Goal: Task Accomplishment & Management: Use online tool/utility

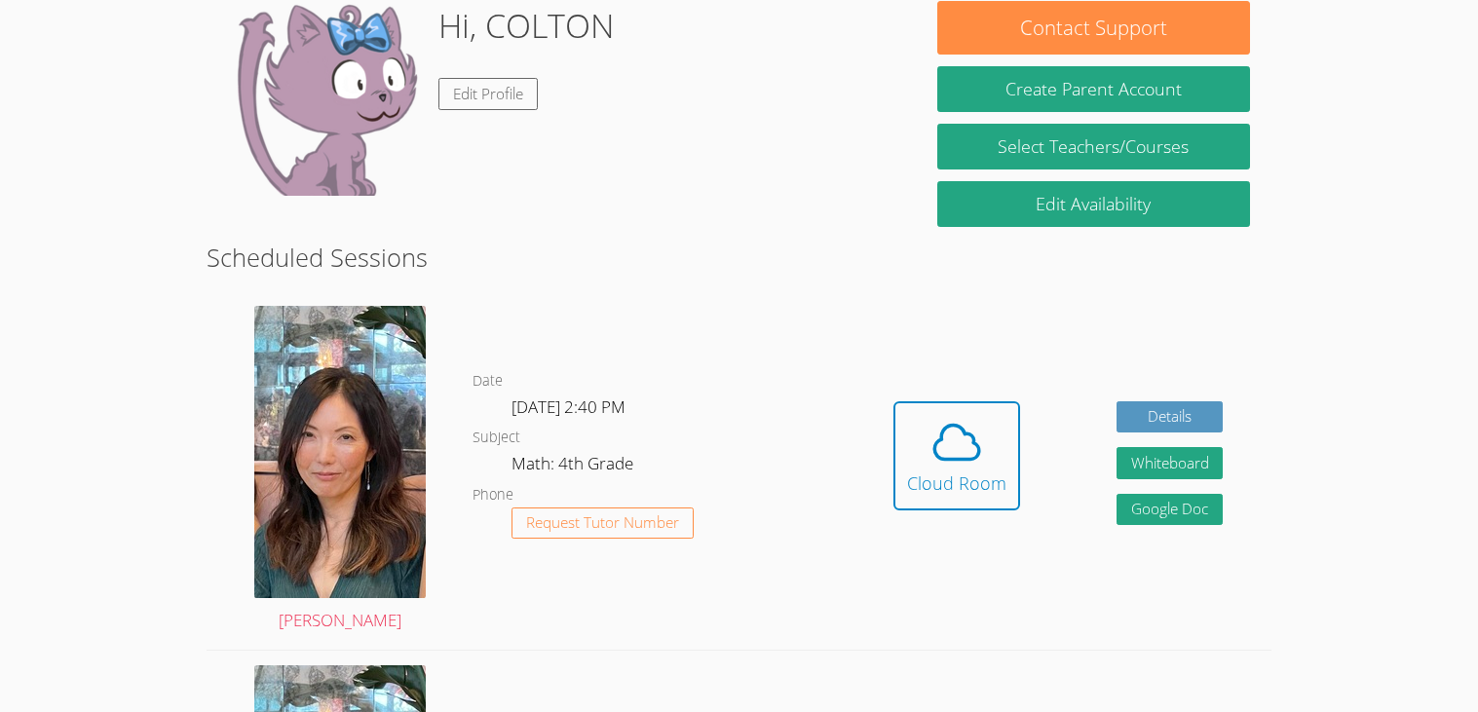
scroll to position [289, 0]
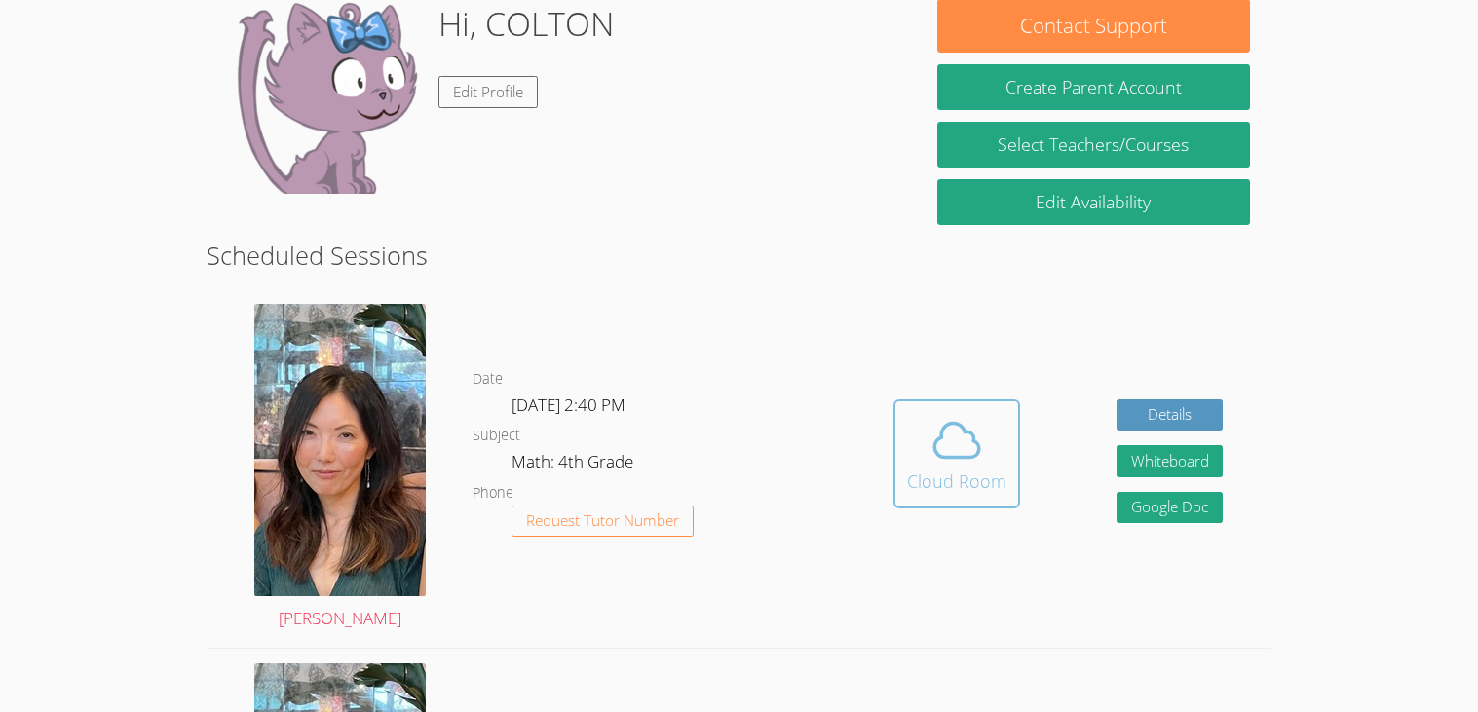
click at [945, 474] on div "Cloud Room" at bounding box center [956, 481] width 99 height 27
click at [923, 490] on div "Cloud Room" at bounding box center [956, 481] width 99 height 27
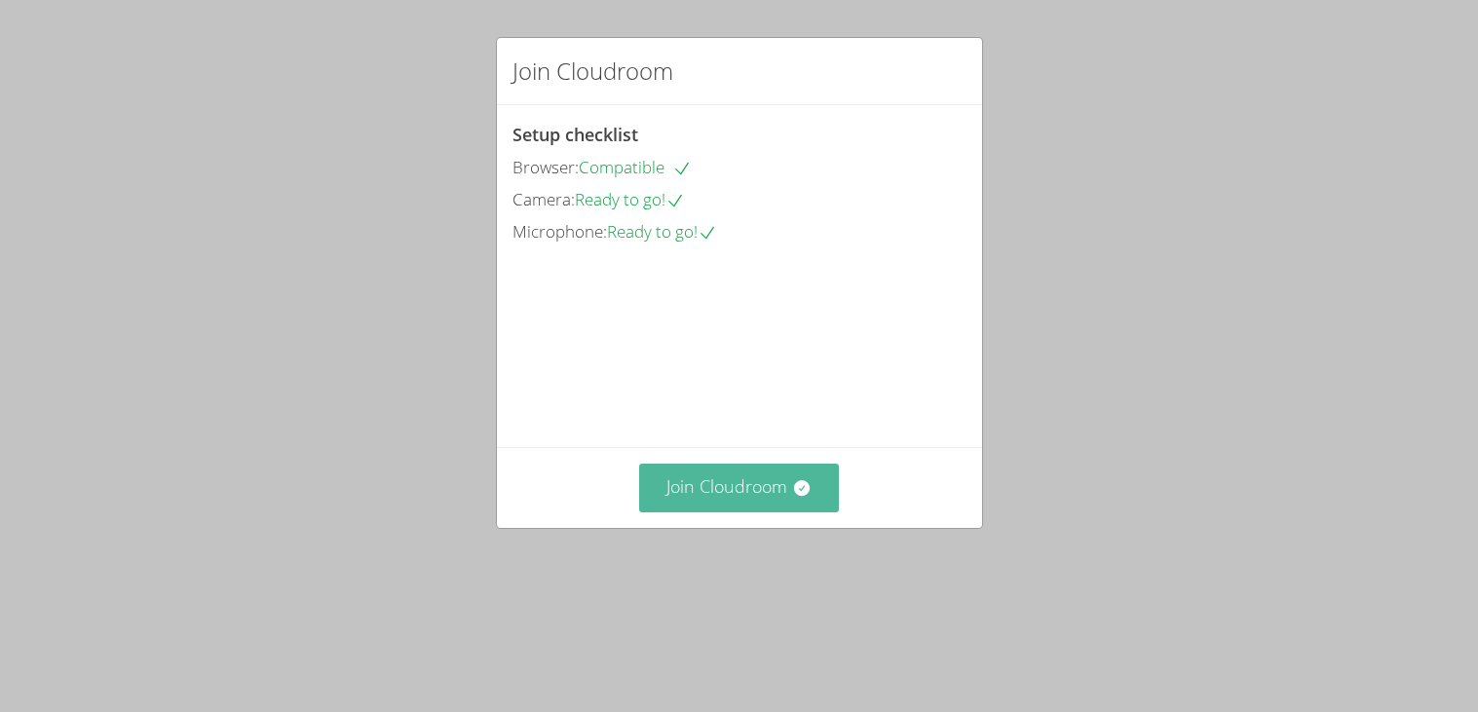
click at [744, 511] on button "Join Cloudroom" at bounding box center [739, 488] width 200 height 48
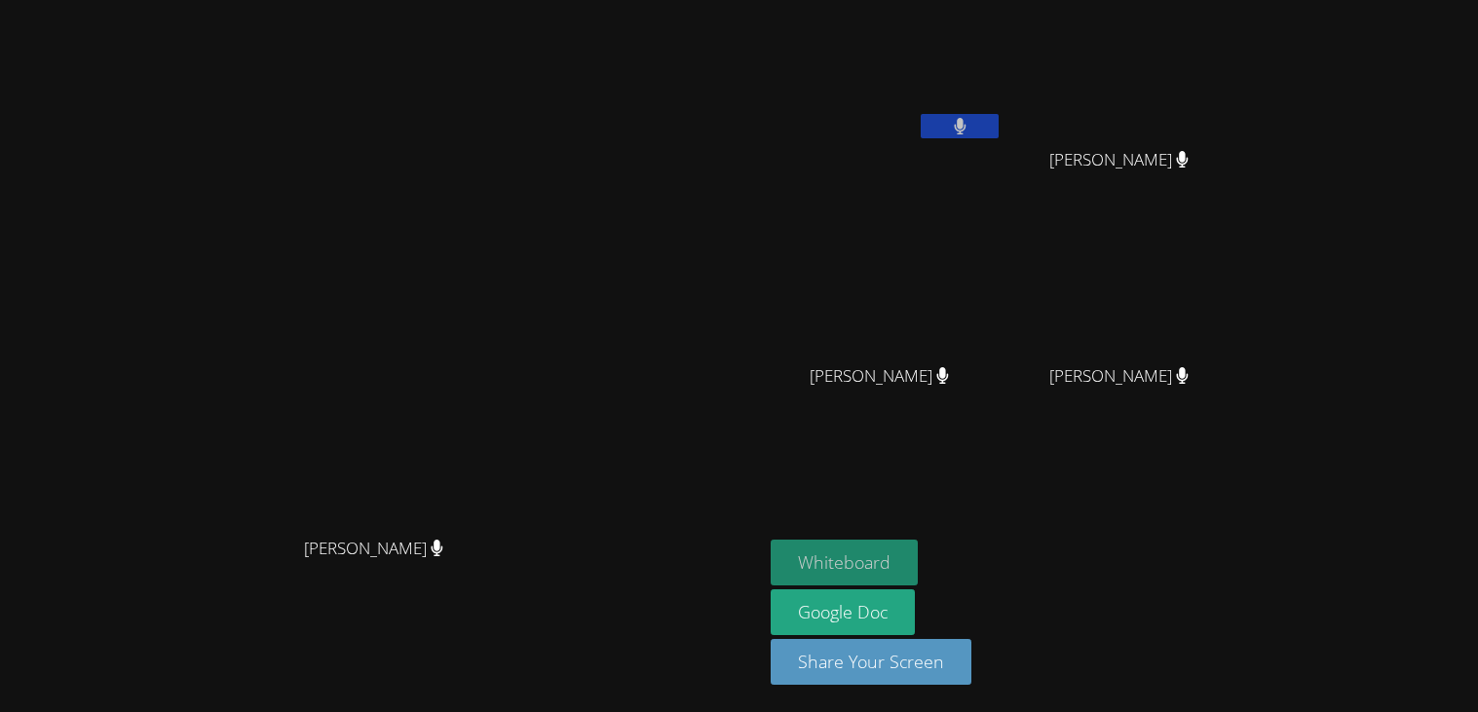
click at [918, 574] on button "Whiteboard" at bounding box center [843, 563] width 147 height 46
click at [998, 125] on button at bounding box center [959, 126] width 78 height 24
click at [443, 556] on icon at bounding box center [437, 548] width 13 height 17
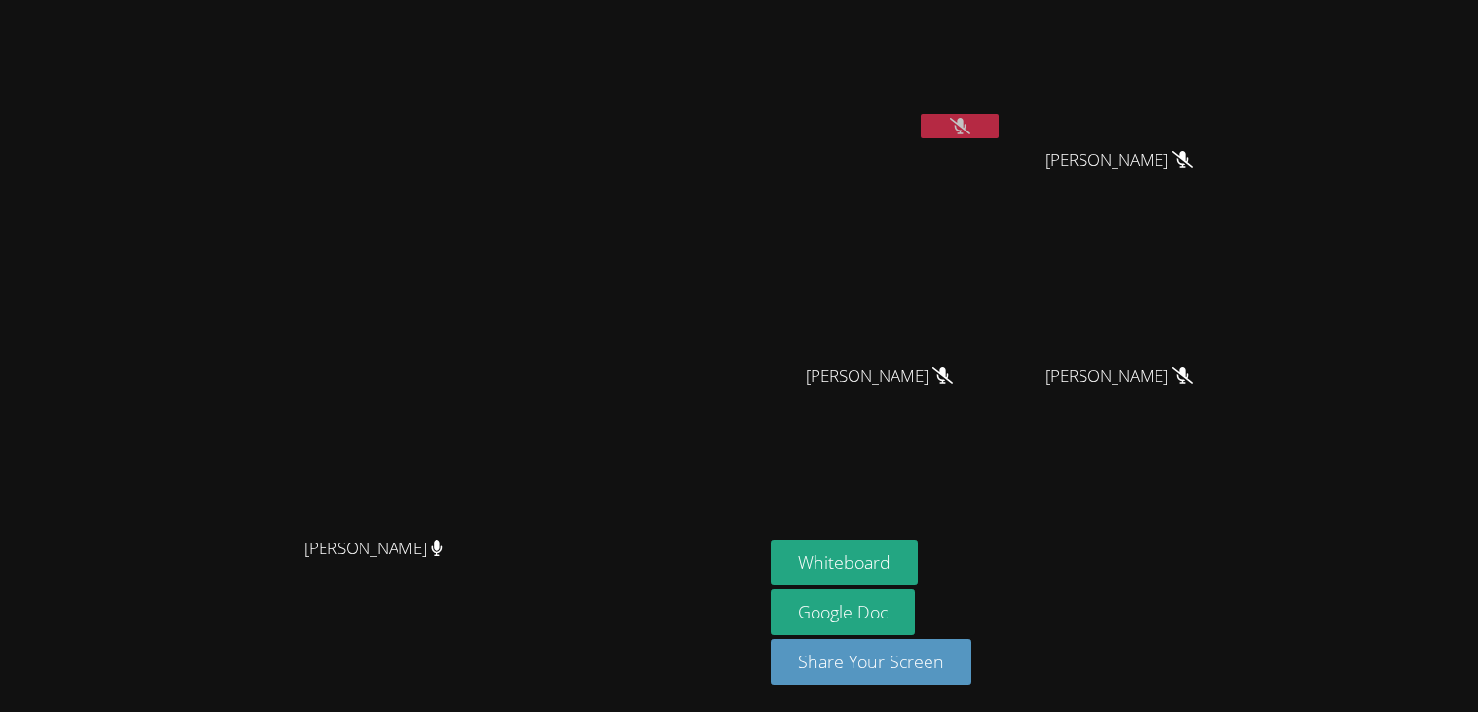
click at [998, 116] on button at bounding box center [959, 126] width 78 height 24
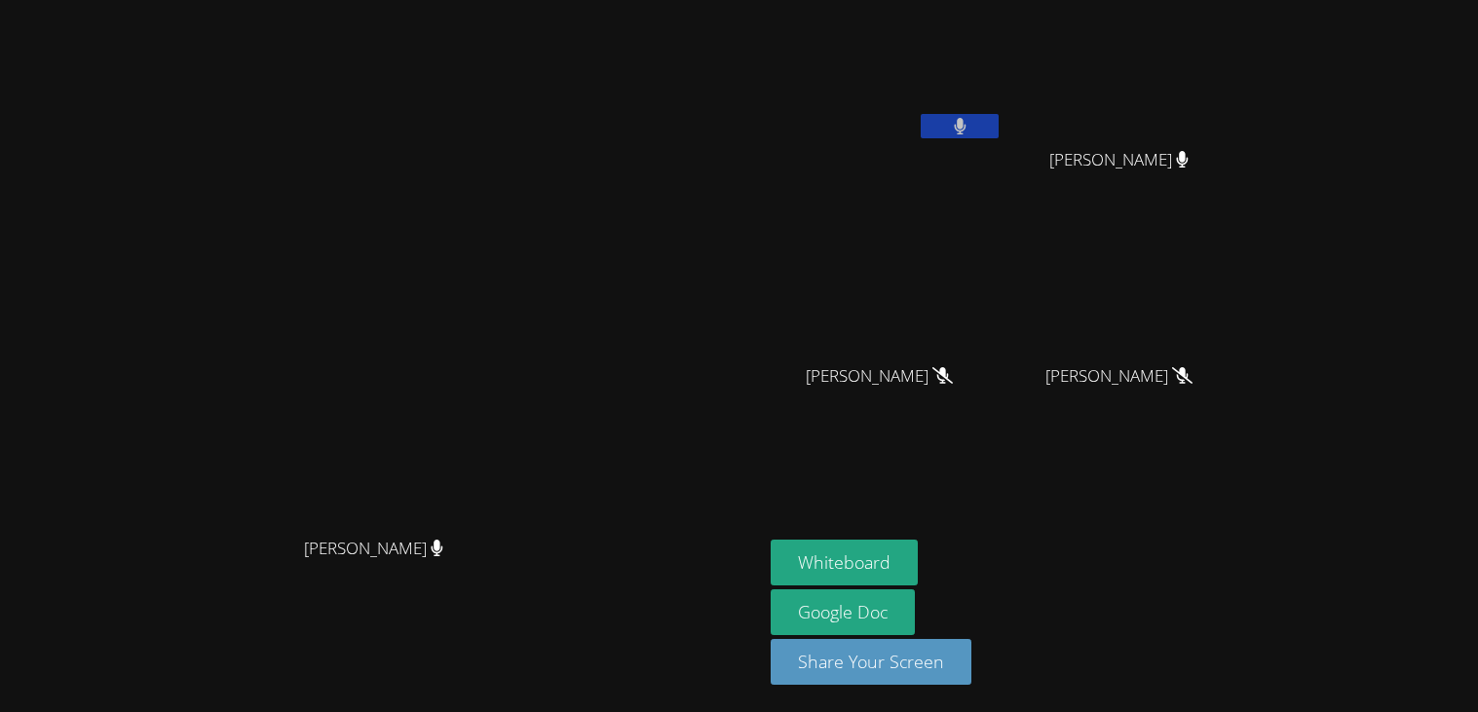
click at [998, 116] on button at bounding box center [959, 126] width 78 height 24
click at [998, 130] on button at bounding box center [959, 126] width 78 height 24
click at [998, 121] on button at bounding box center [959, 126] width 78 height 24
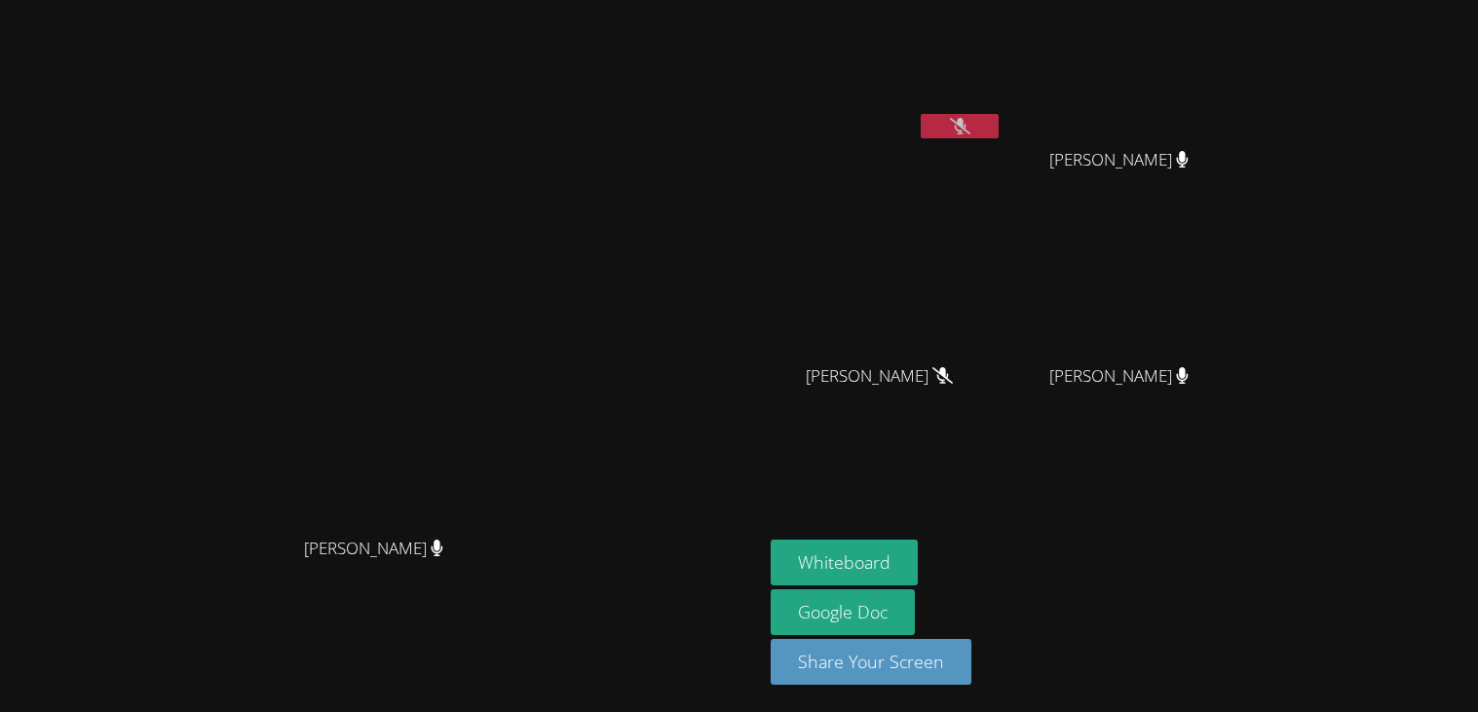
click at [970, 131] on icon at bounding box center [960, 126] width 20 height 17
click at [998, 134] on button at bounding box center [959, 126] width 78 height 24
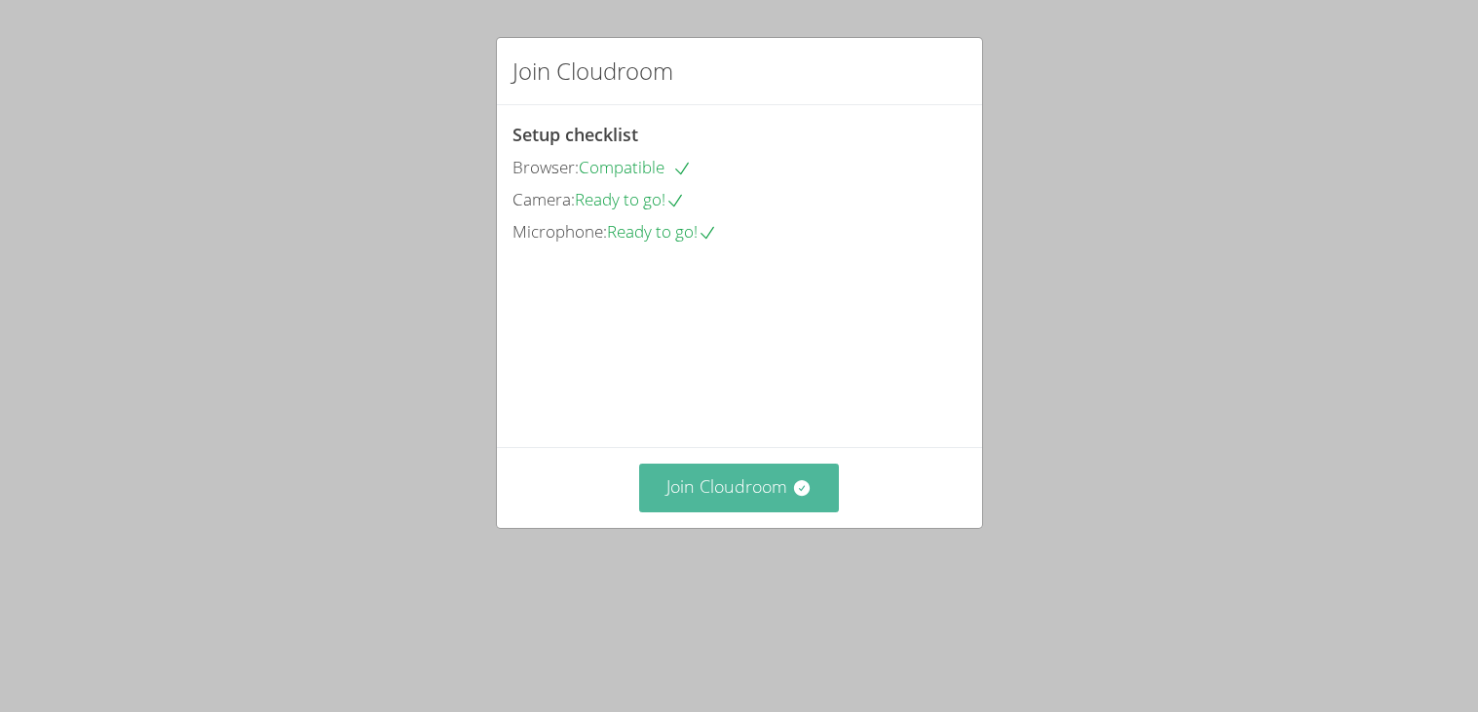
click at [781, 511] on button "Join Cloudroom" at bounding box center [739, 488] width 200 height 48
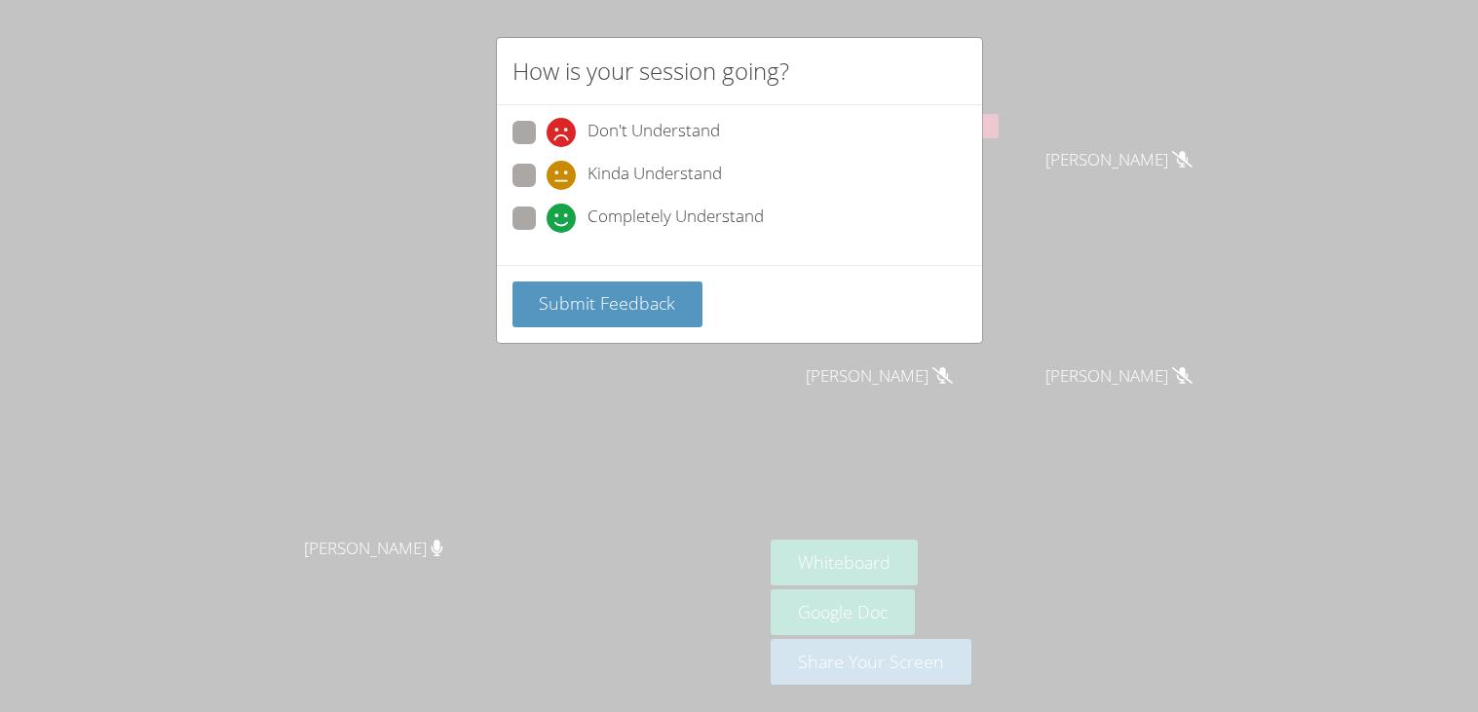
click at [683, 214] on span "Completely Understand" at bounding box center [675, 218] width 176 height 29
click at [563, 214] on input "Completely Understand" at bounding box center [554, 214] width 17 height 17
radio input "true"
click at [641, 306] on span "Submit Feedback" at bounding box center [607, 302] width 136 height 23
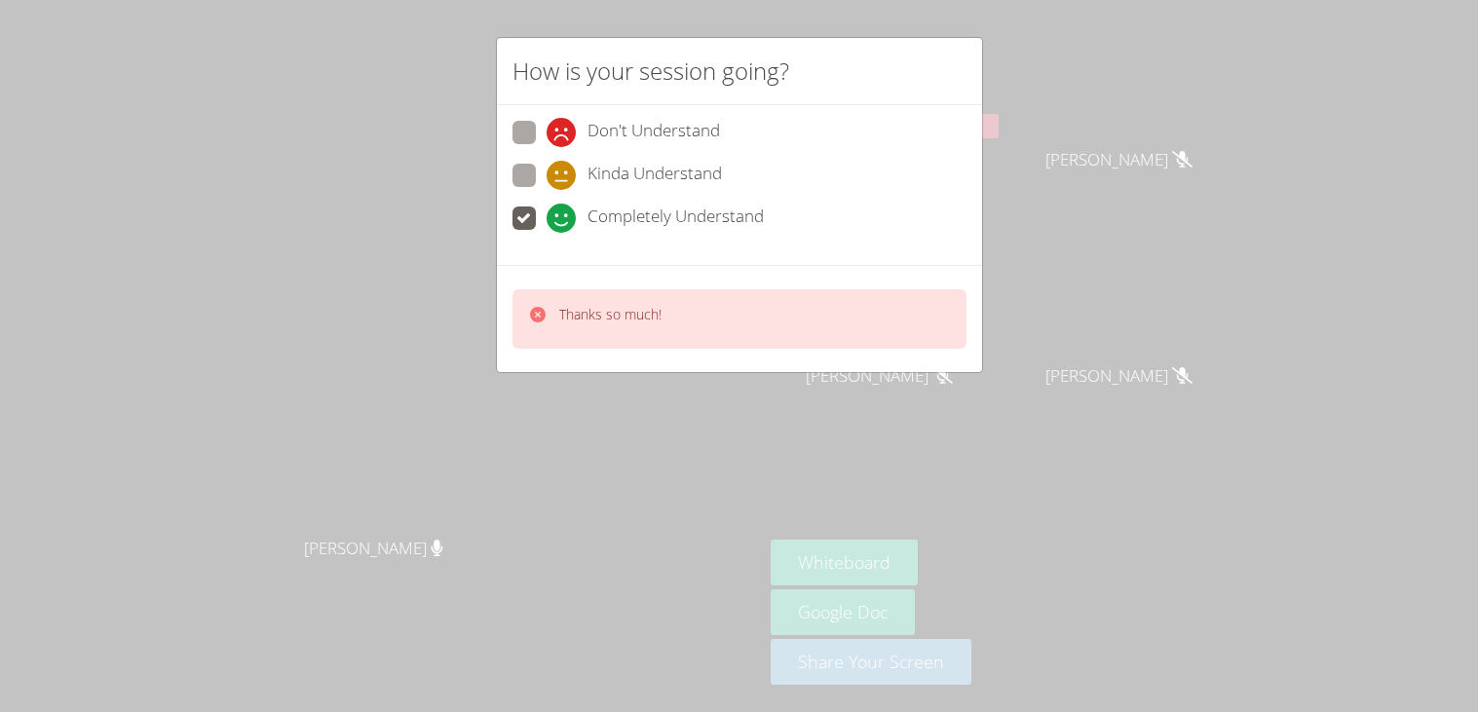
click at [643, 308] on p "Thanks so much!" at bounding box center [610, 314] width 102 height 19
click at [669, 409] on div "How is your session going? Don't Understand Kinda Understand Completely Underst…" at bounding box center [739, 356] width 1478 height 712
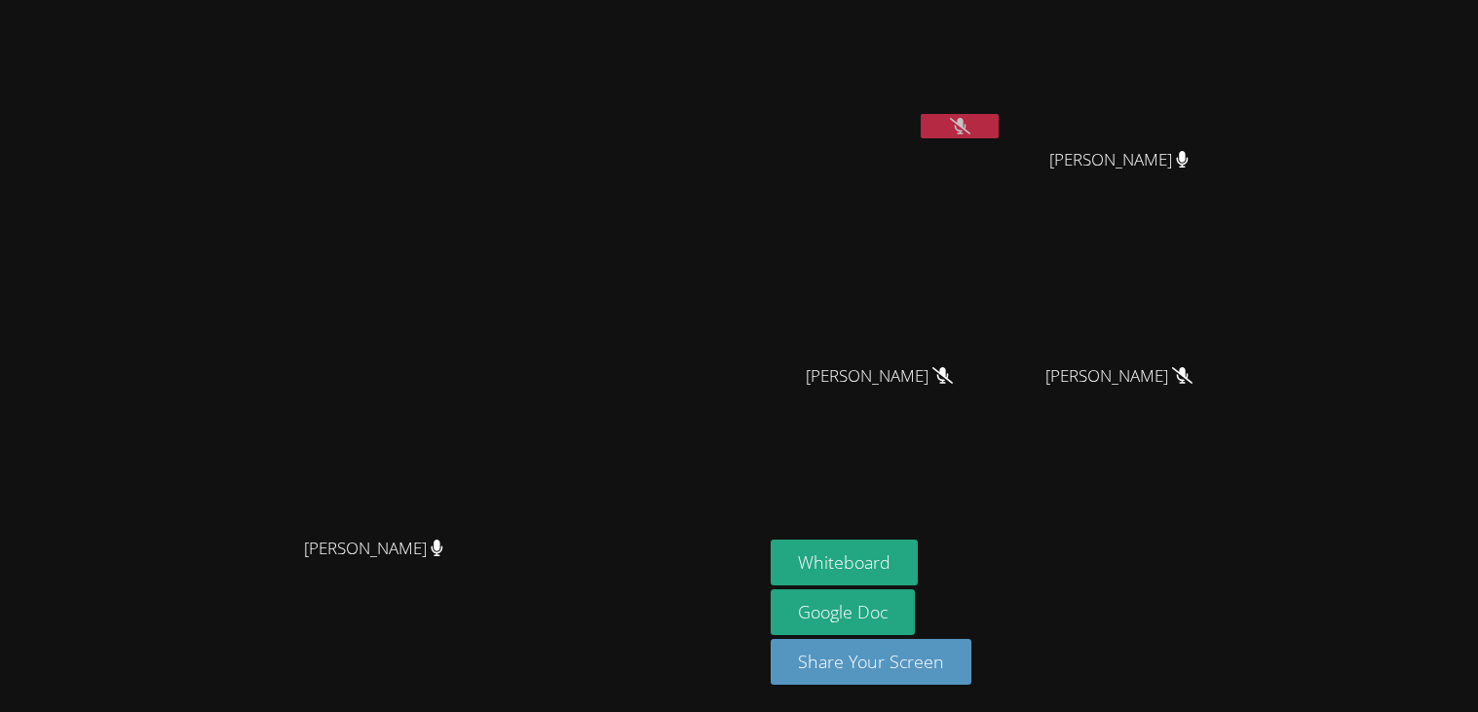
click at [998, 133] on button at bounding box center [959, 126] width 78 height 24
drag, startPoint x: 1053, startPoint y: 98, endPoint x: 1057, endPoint y: 225, distance: 126.7
click at [1057, 225] on div "[PERSON_NAME] Aceton [PERSON_NAME] [PERSON_NAME] [PERSON_NAME] [PERSON_NAME] [P…" at bounding box center [1005, 220] width 471 height 425
click at [998, 122] on button at bounding box center [959, 126] width 78 height 24
click at [528, 113] on video at bounding box center [382, 317] width 292 height 421
